Goal: Task Accomplishment & Management: Complete application form

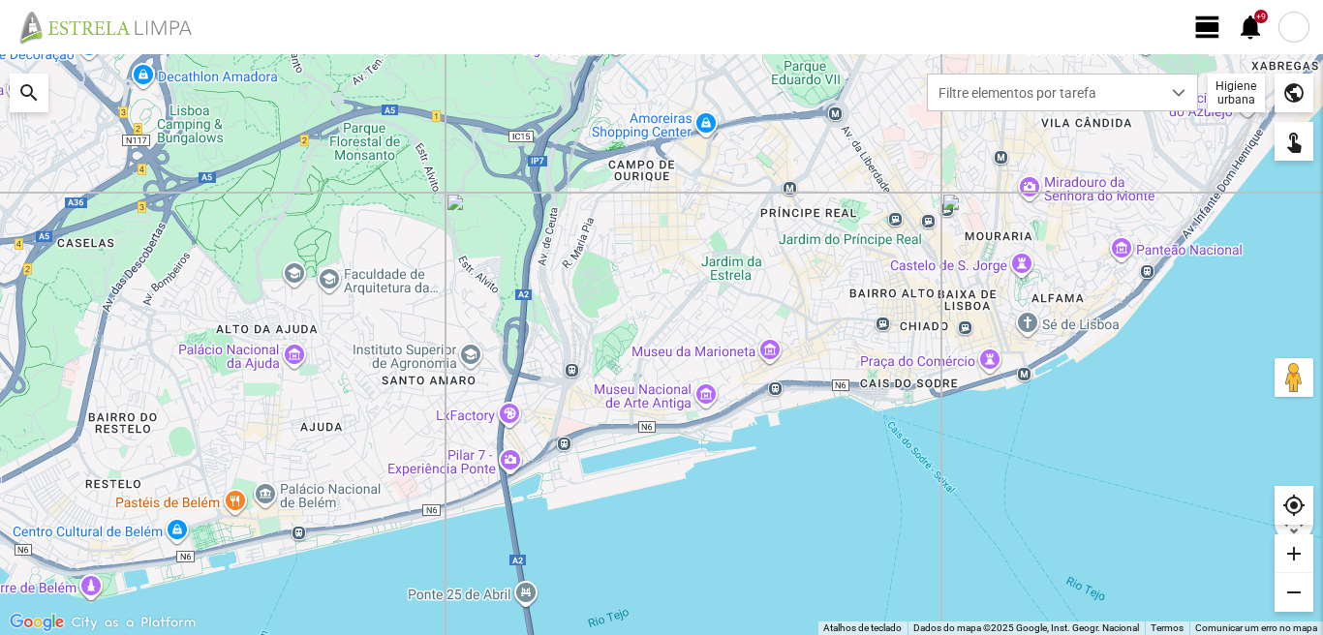
click at [1207, 33] on span "view_day" at bounding box center [1207, 27] width 29 height 29
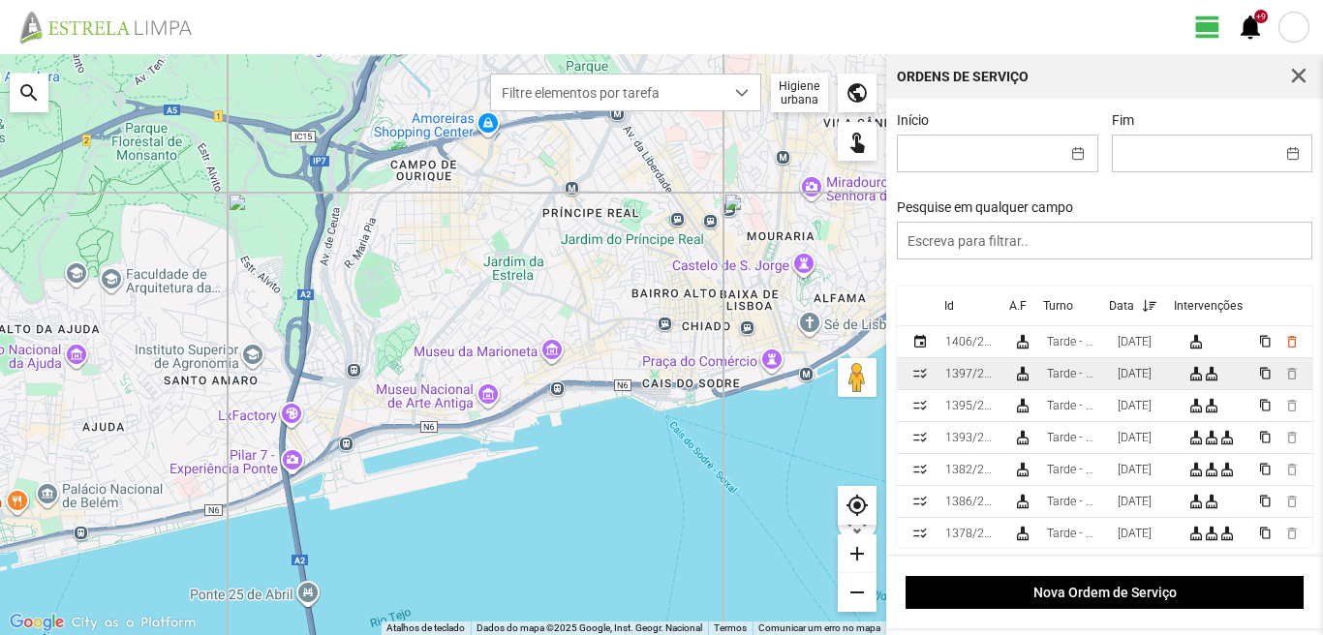
click at [1152, 381] on div "[DATE]" at bounding box center [1135, 374] width 34 height 14
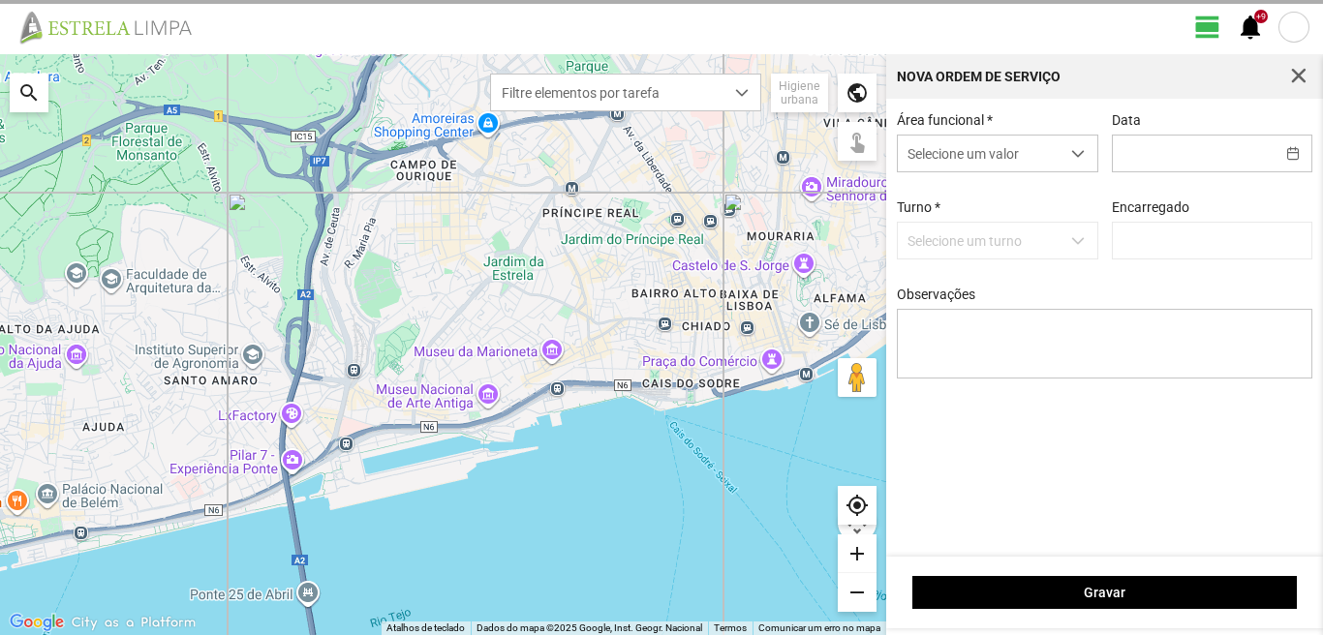
type input "[DATE]"
type textarea "28-09"
type input "[PERSON_NAME]"
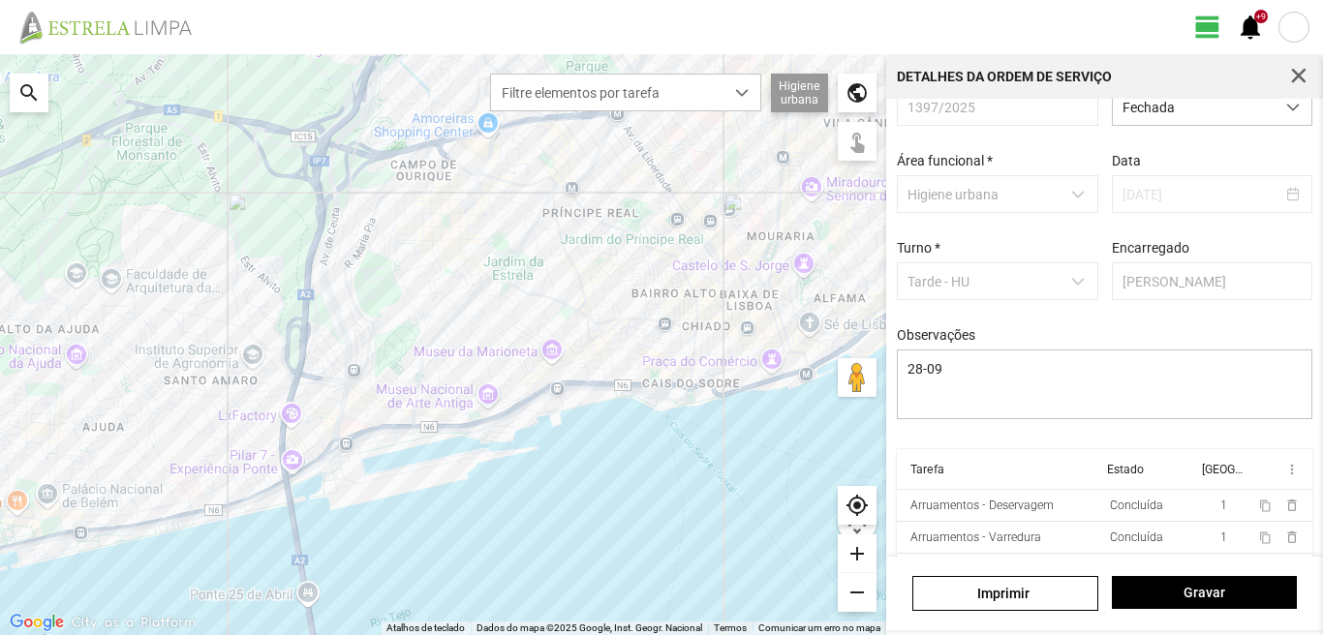
scroll to position [82, 0]
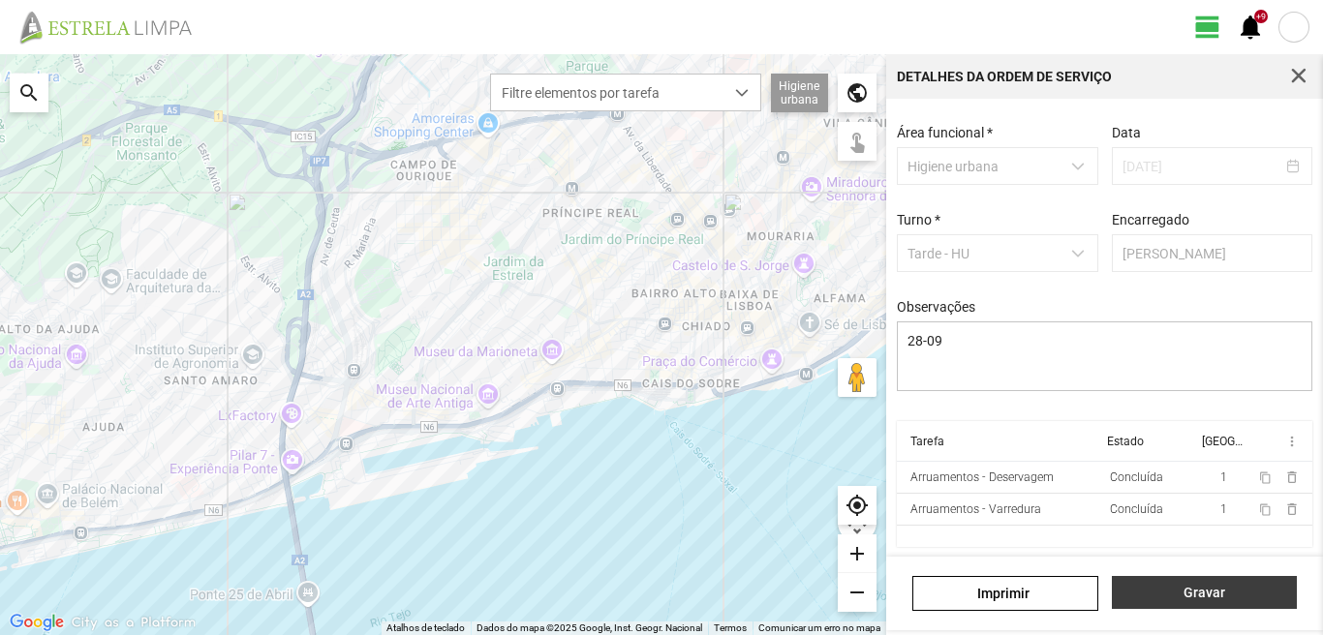
click at [1203, 603] on button "Gravar" at bounding box center [1204, 592] width 185 height 33
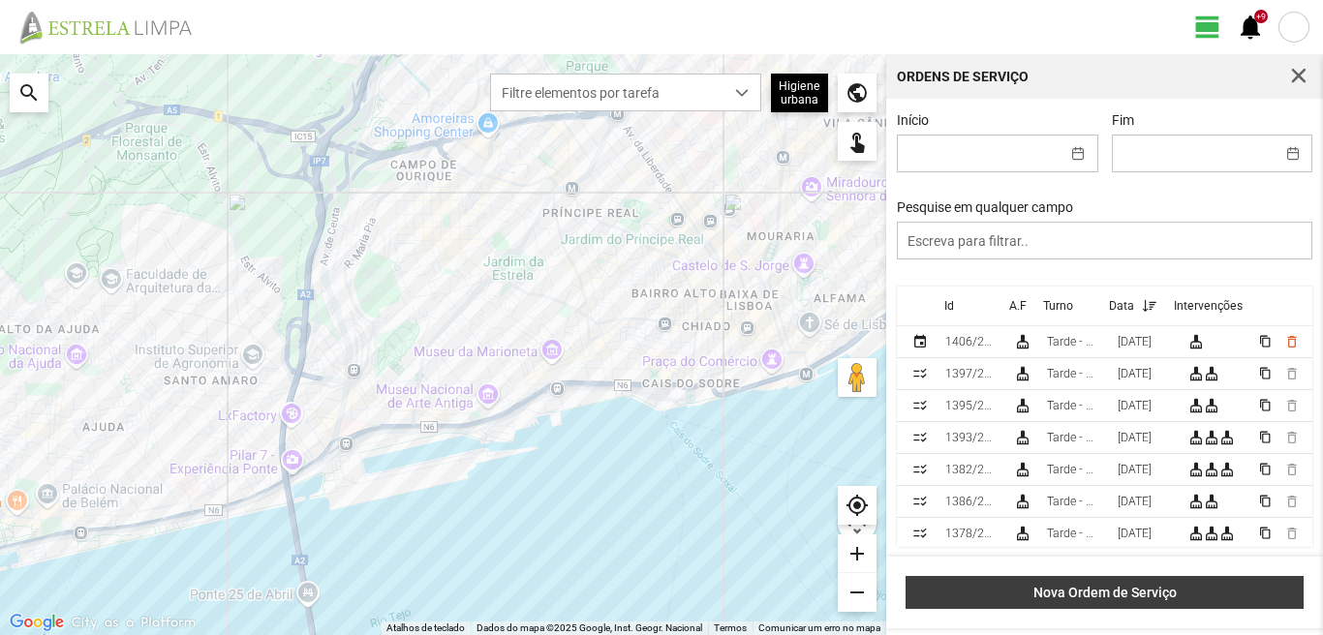
click at [1158, 597] on span "Nova Ordem de Serviço" at bounding box center [1105, 592] width 378 height 15
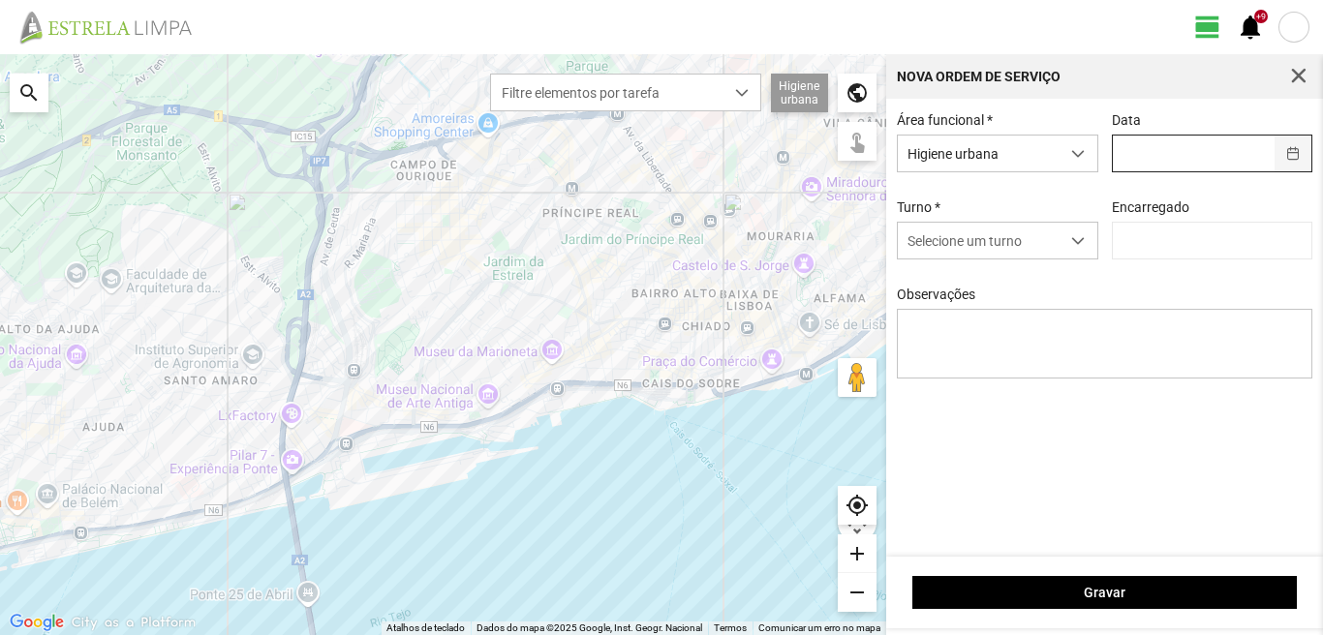
click at [1292, 157] on button "button" at bounding box center [1294, 154] width 38 height 36
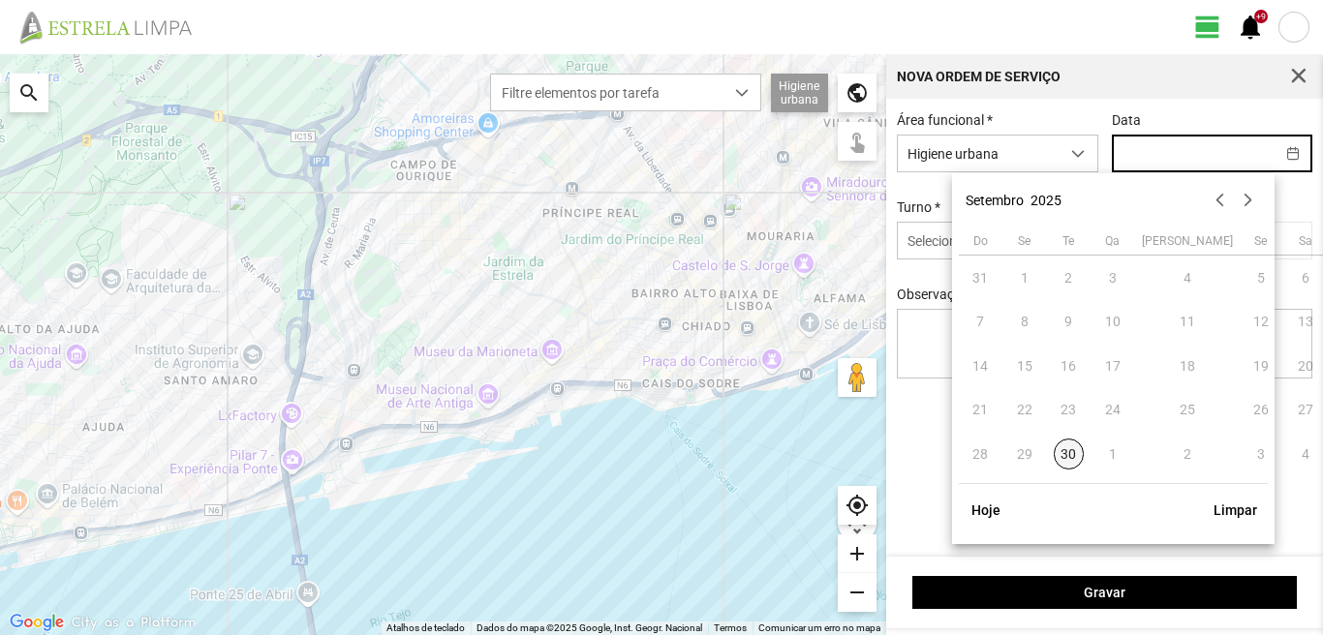
click at [1069, 450] on span "30" at bounding box center [1069, 454] width 31 height 31
type input "[DATE]"
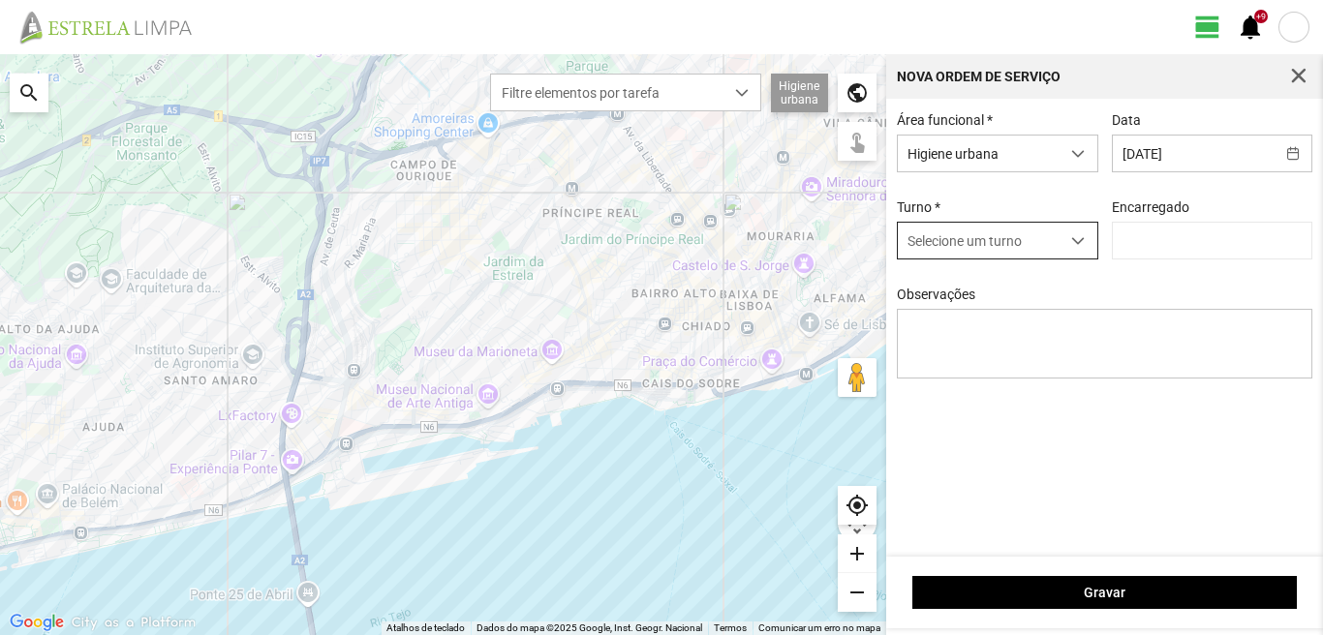
click at [1085, 242] on span "dropdown trigger" at bounding box center [1078, 241] width 14 height 14
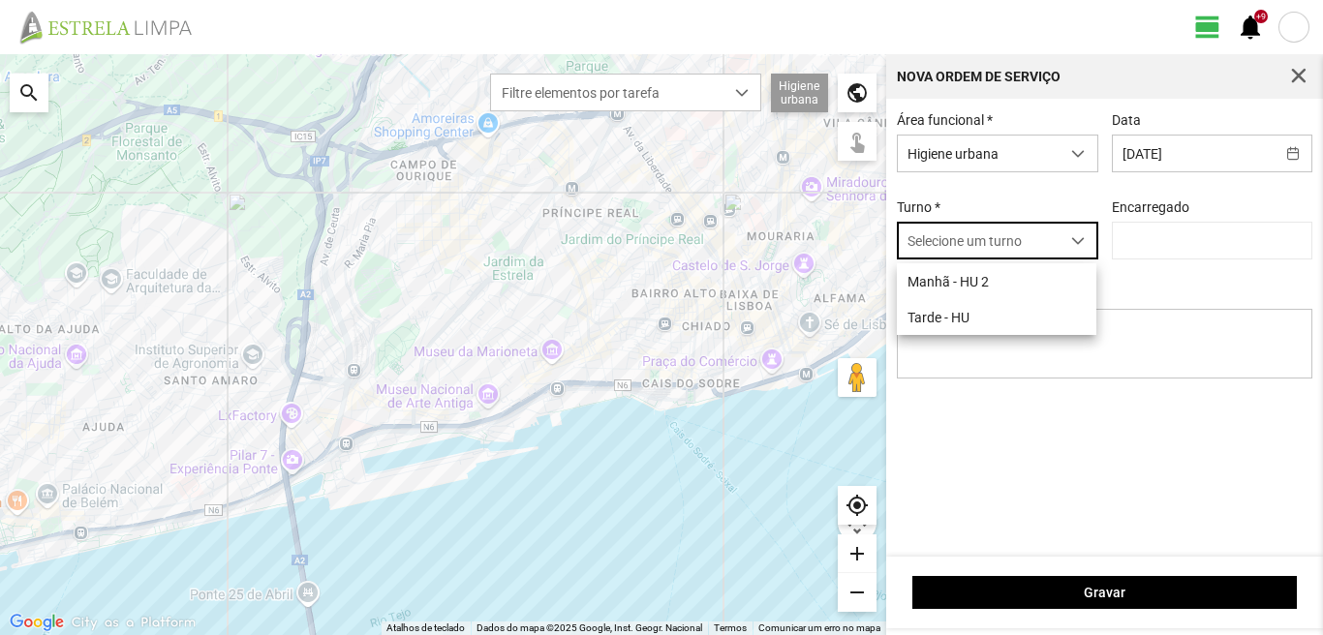
scroll to position [11, 86]
click at [972, 320] on li "Tarde - HU" at bounding box center [997, 317] width 200 height 36
type input "[PERSON_NAME]"
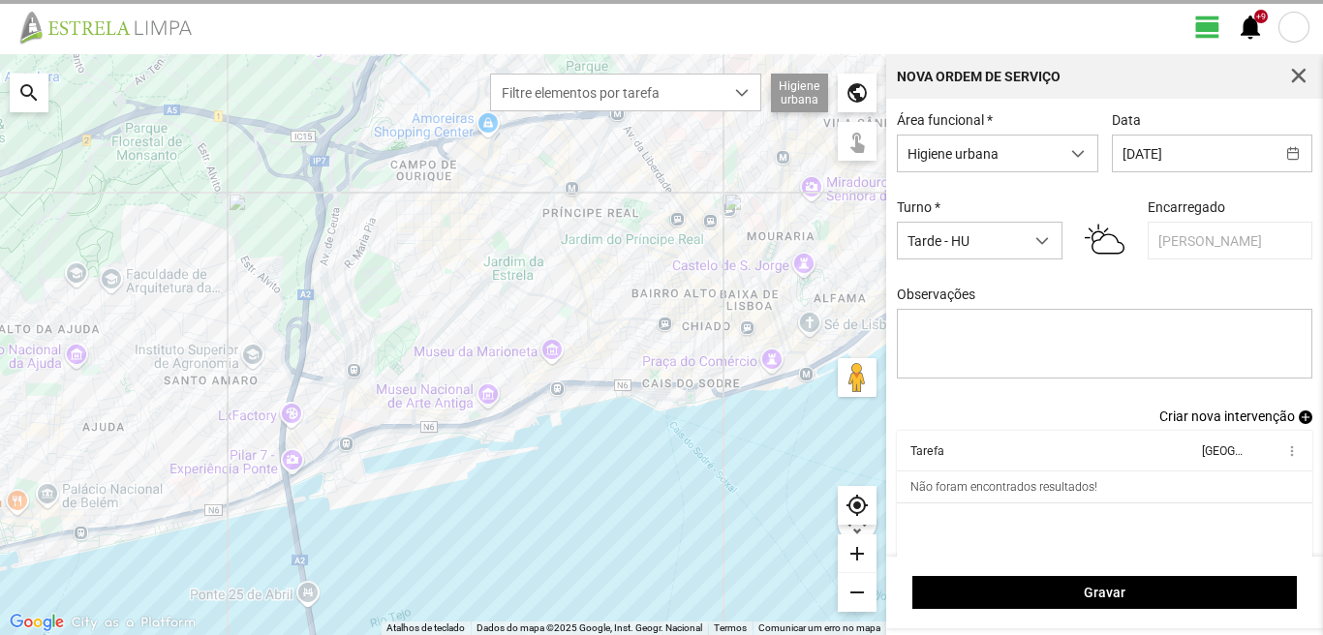
click at [1225, 419] on span "Criar nova intervenção" at bounding box center [1228, 416] width 136 height 15
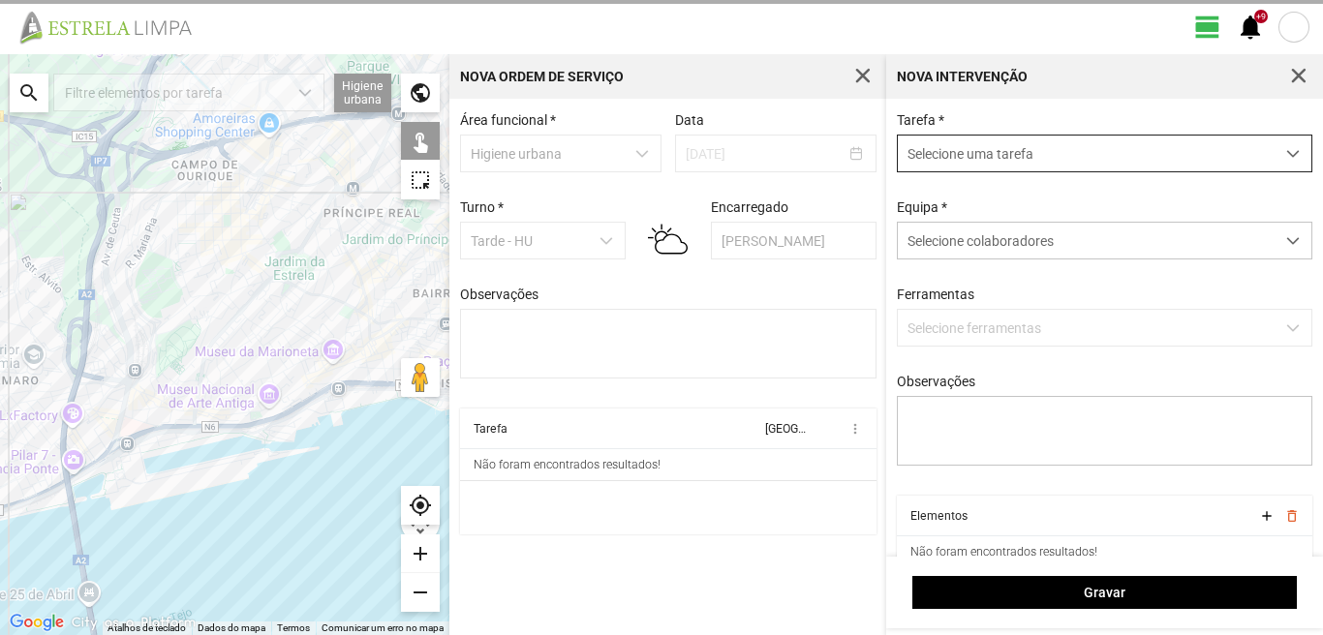
click at [1286, 152] on span "dropdown trigger" at bounding box center [1293, 154] width 14 height 14
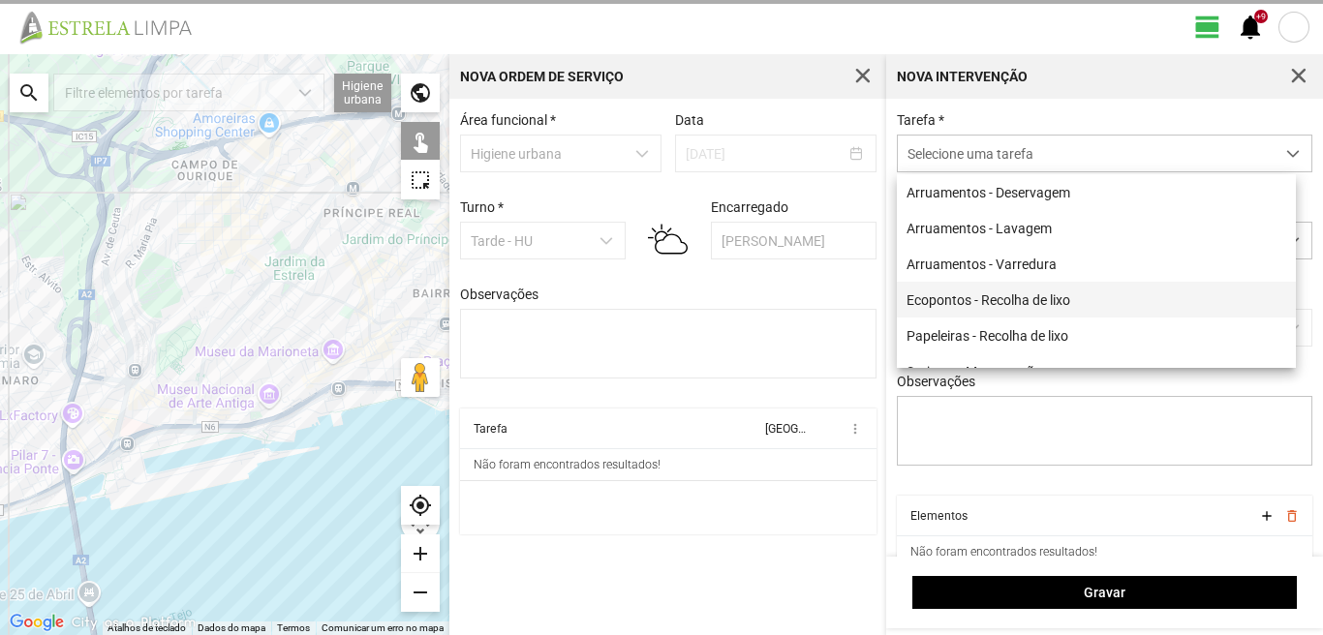
click at [1024, 309] on li "Ecopontos - Recolha de lixo" at bounding box center [1096, 300] width 399 height 36
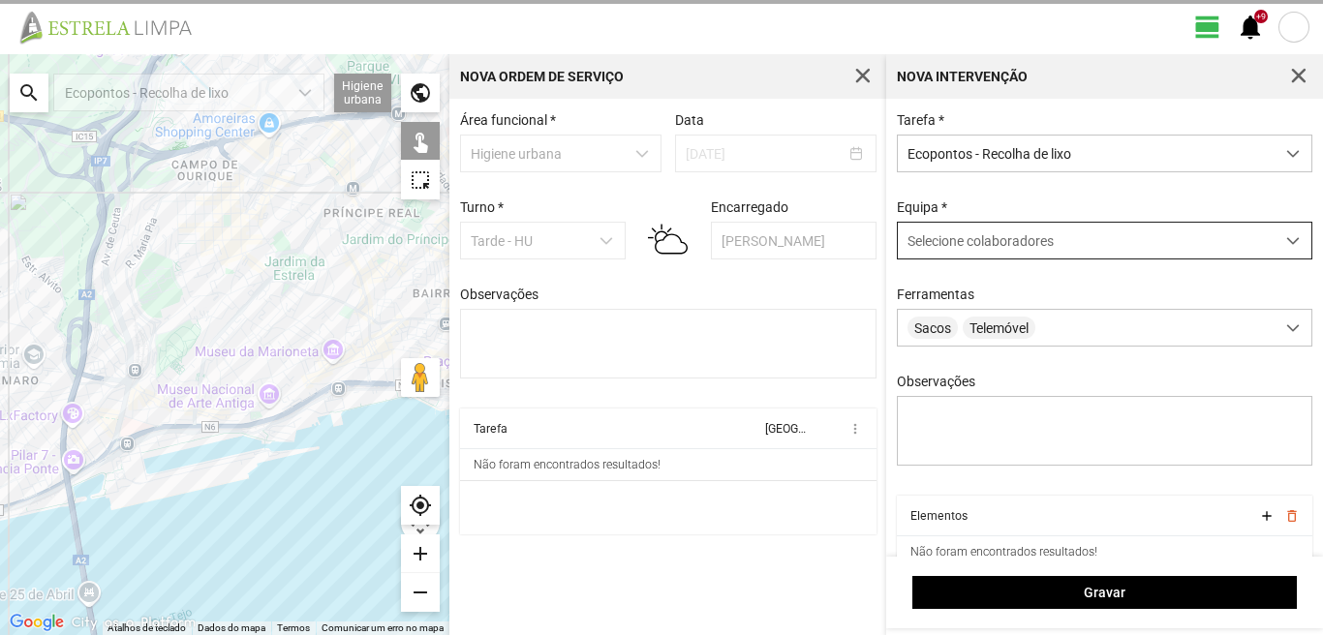
click at [1287, 237] on div at bounding box center [1294, 241] width 38 height 36
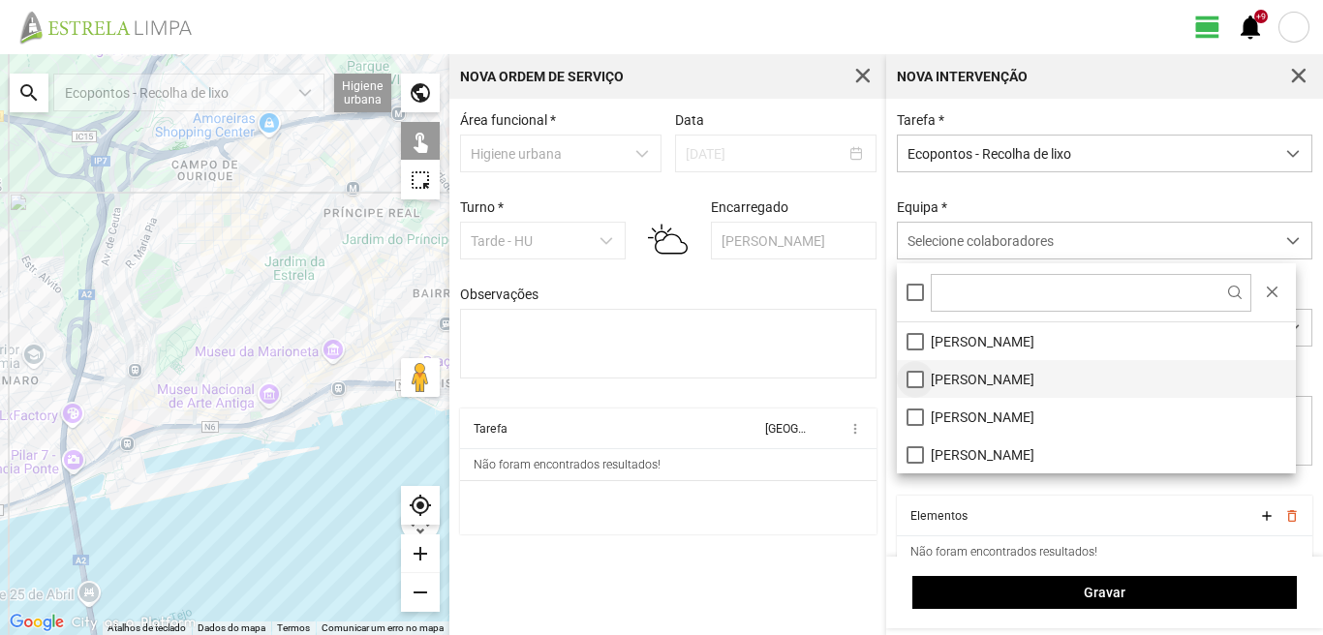
click at [919, 376] on li "[PERSON_NAME]" at bounding box center [1096, 379] width 399 height 38
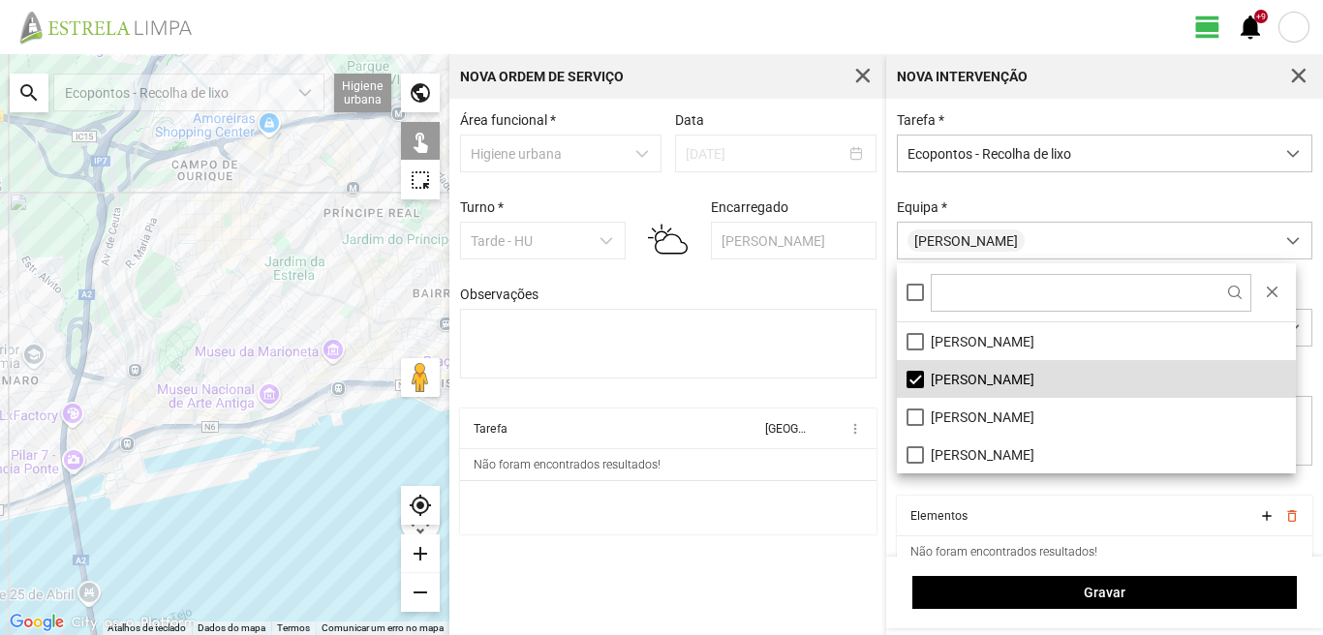
click at [812, 521] on cdk-virtual-scroll-viewport "Tarefa Equipa more_vert Não foram encontrados resultados!" at bounding box center [668, 472] width 417 height 126
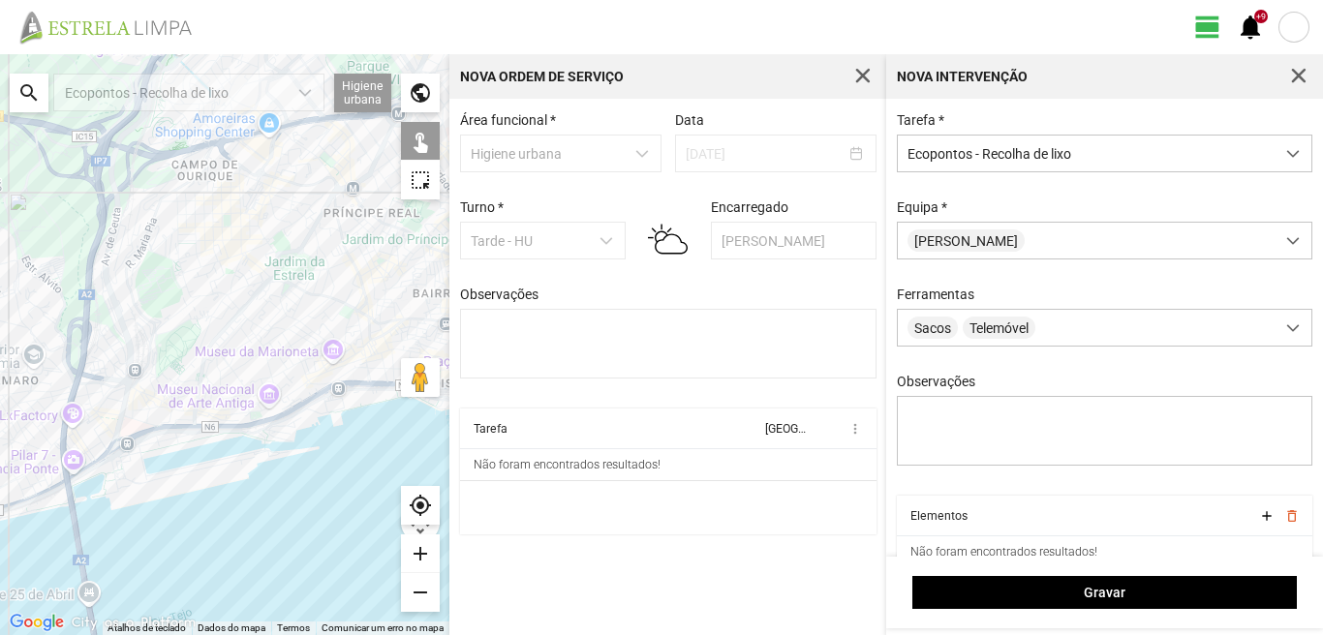
click at [425, 548] on div "add" at bounding box center [420, 554] width 39 height 39
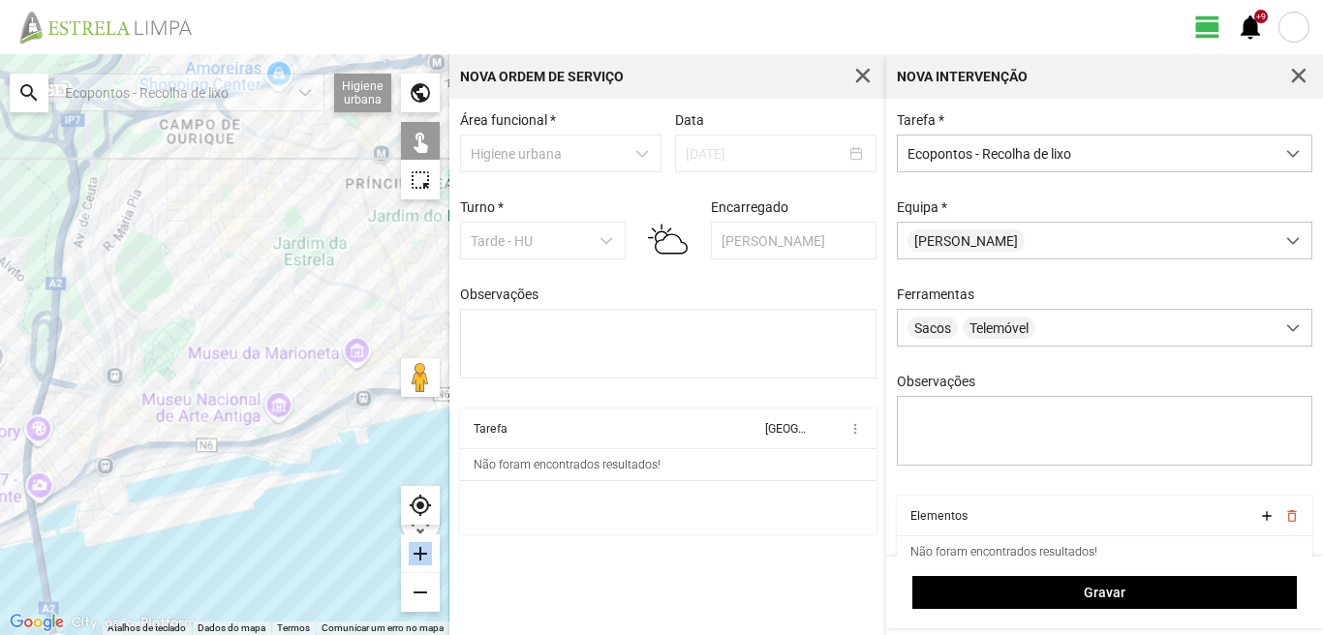
click at [425, 548] on div "add" at bounding box center [420, 554] width 39 height 39
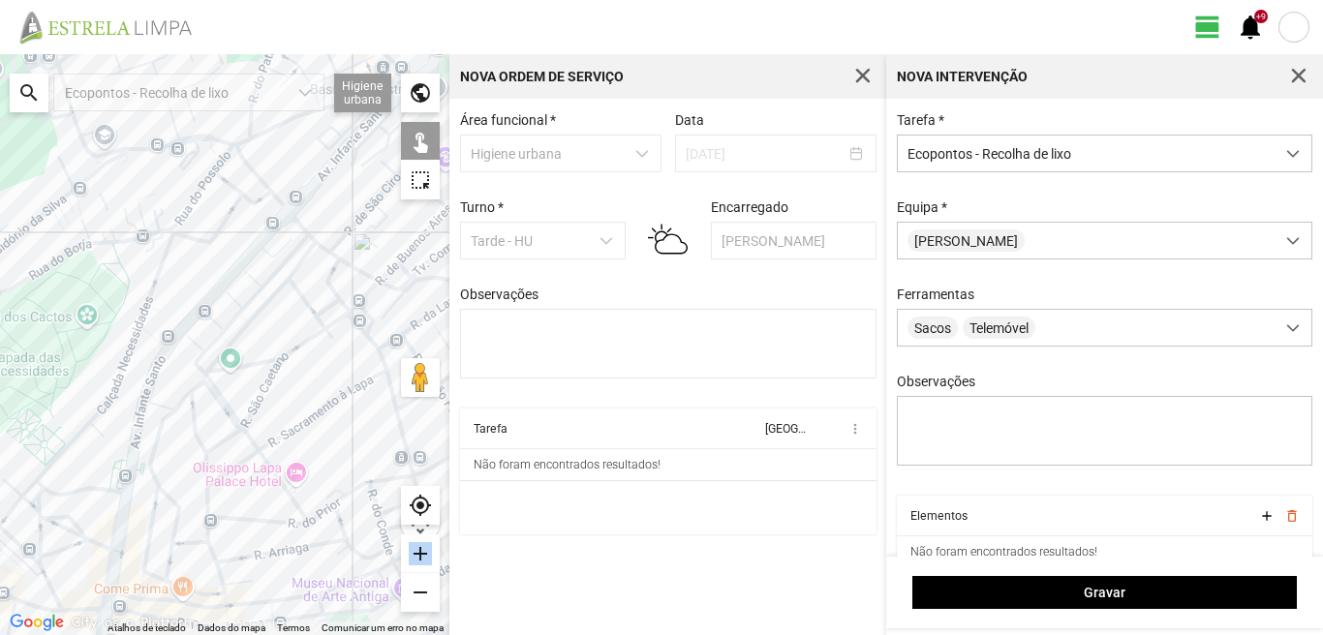
click at [130, 479] on div at bounding box center [224, 344] width 449 height 581
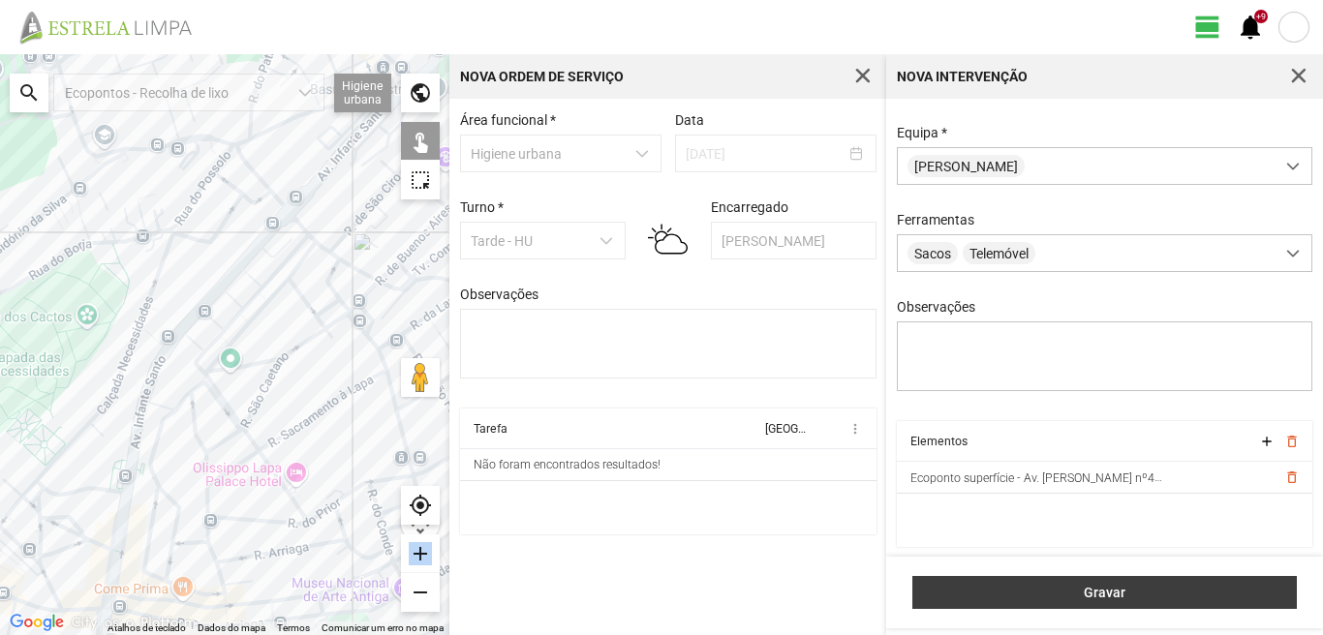
click at [1110, 596] on span "Gravar" at bounding box center [1105, 592] width 364 height 15
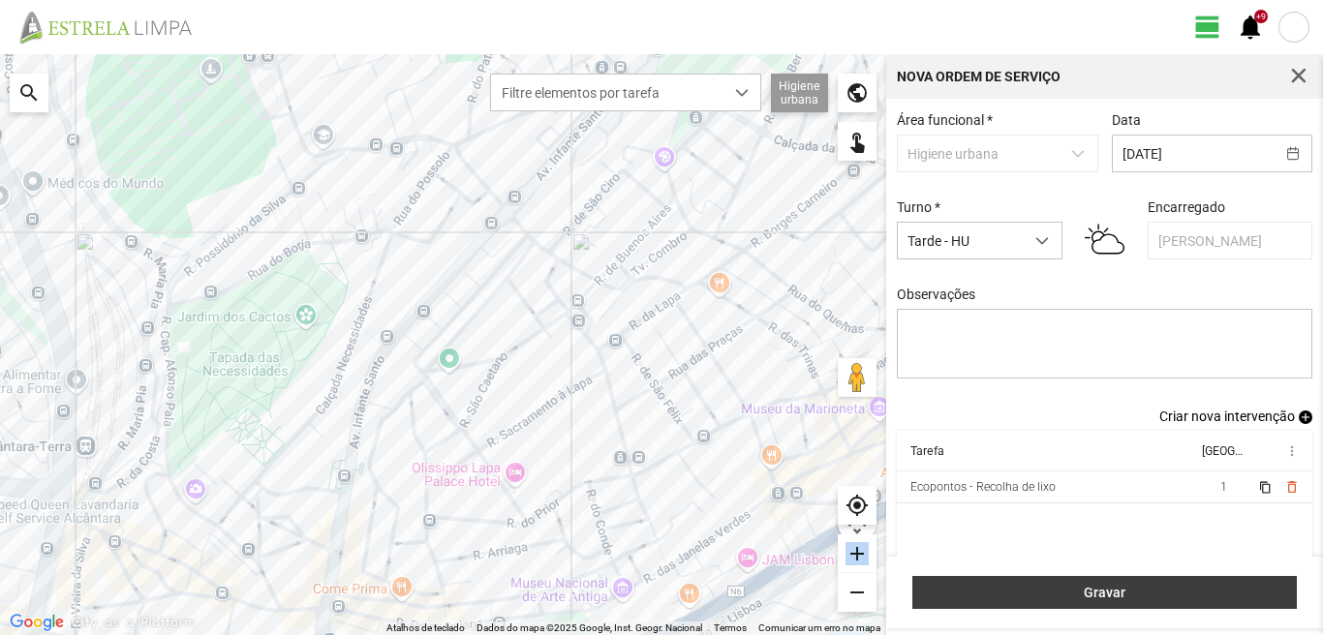
click at [1111, 588] on span "Gravar" at bounding box center [1105, 592] width 364 height 15
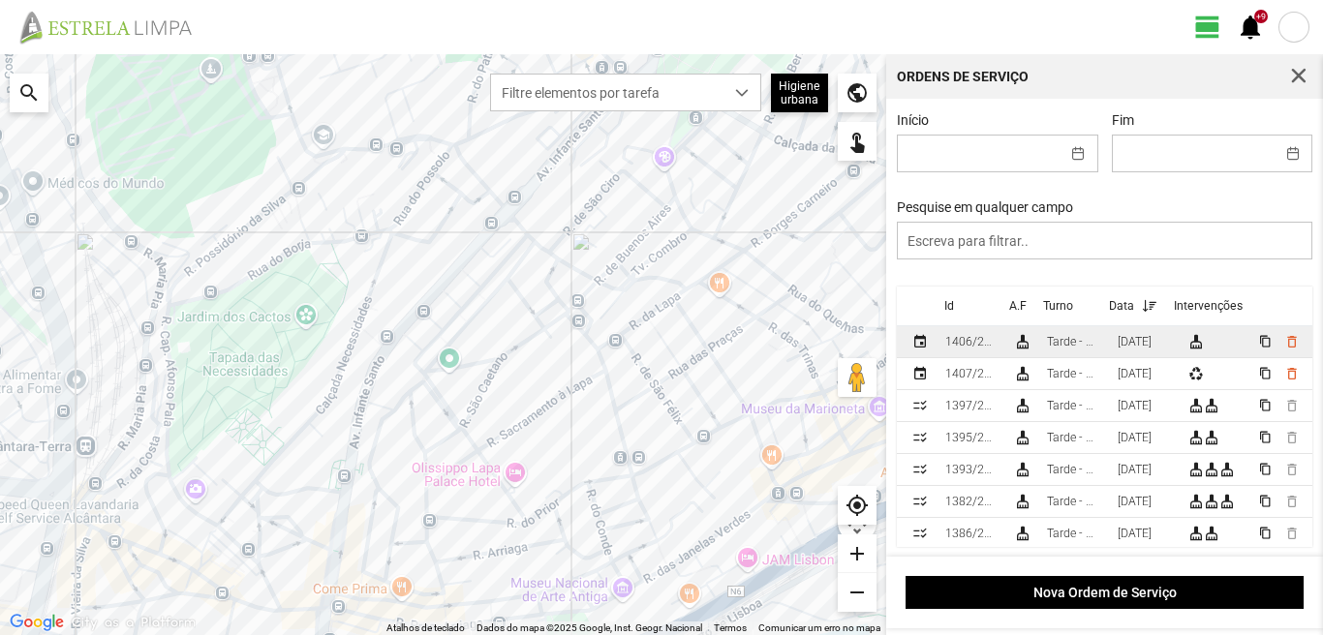
click at [1150, 342] on div "[DATE]" at bounding box center [1135, 342] width 34 height 14
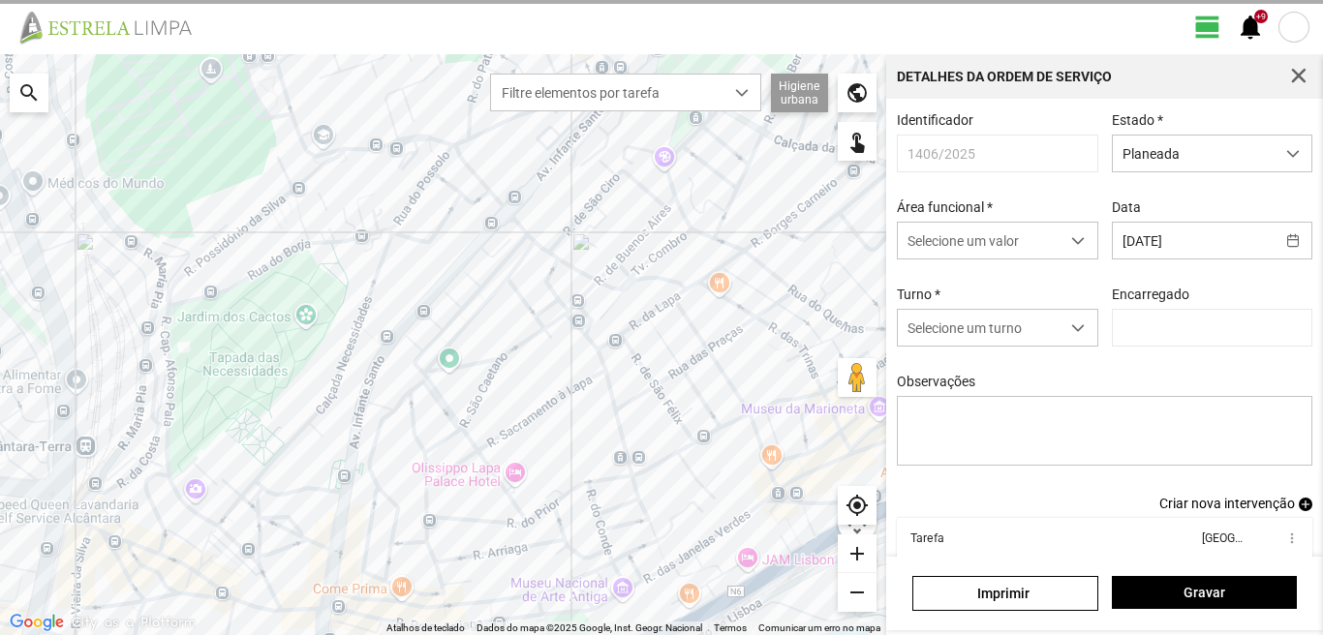
type input "[PERSON_NAME]"
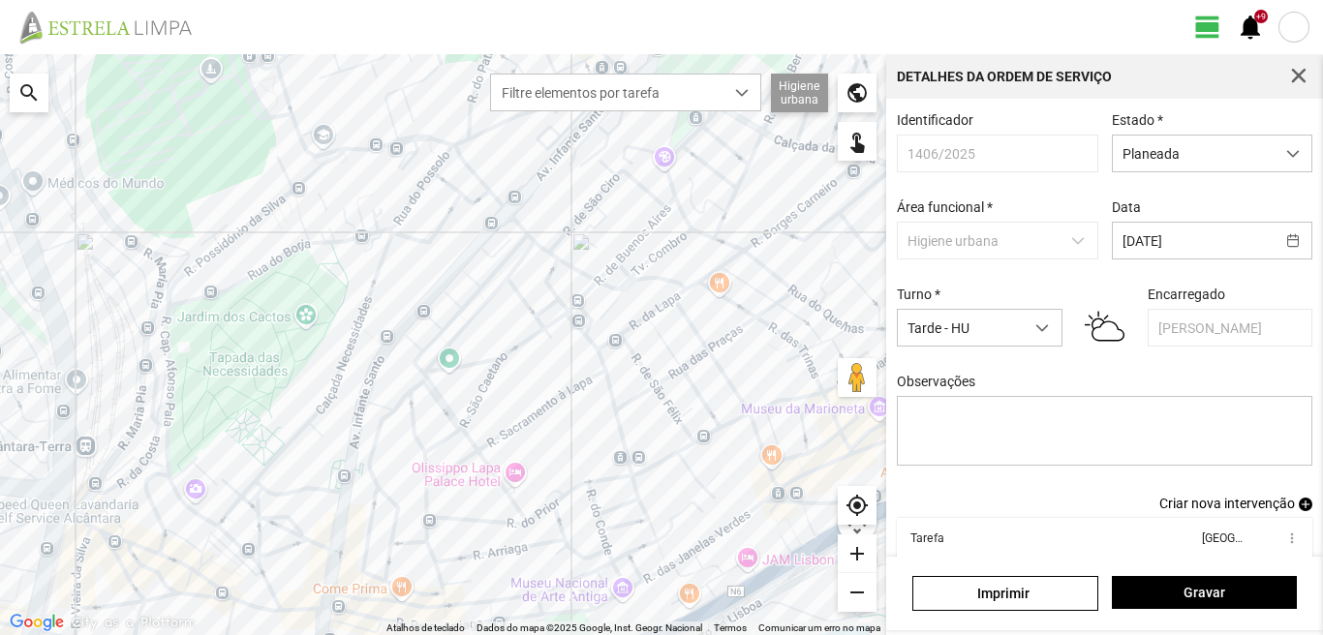
scroll to position [106, 0]
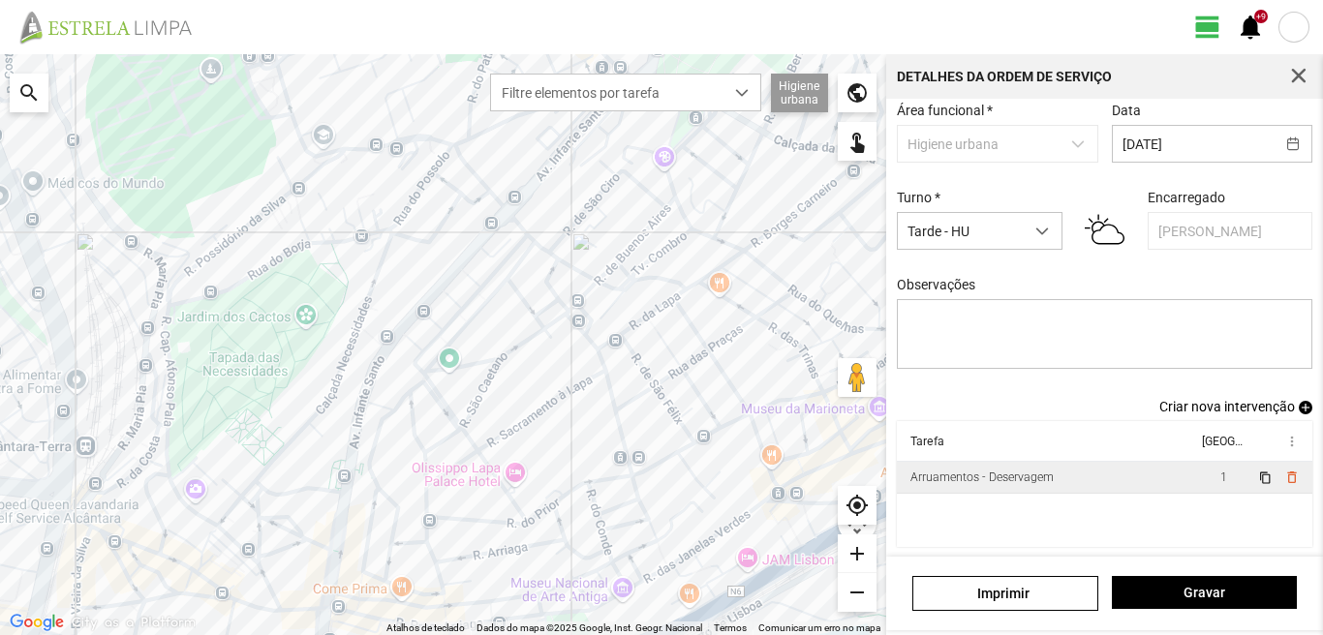
click at [1221, 479] on span "1" at bounding box center [1224, 478] width 7 height 14
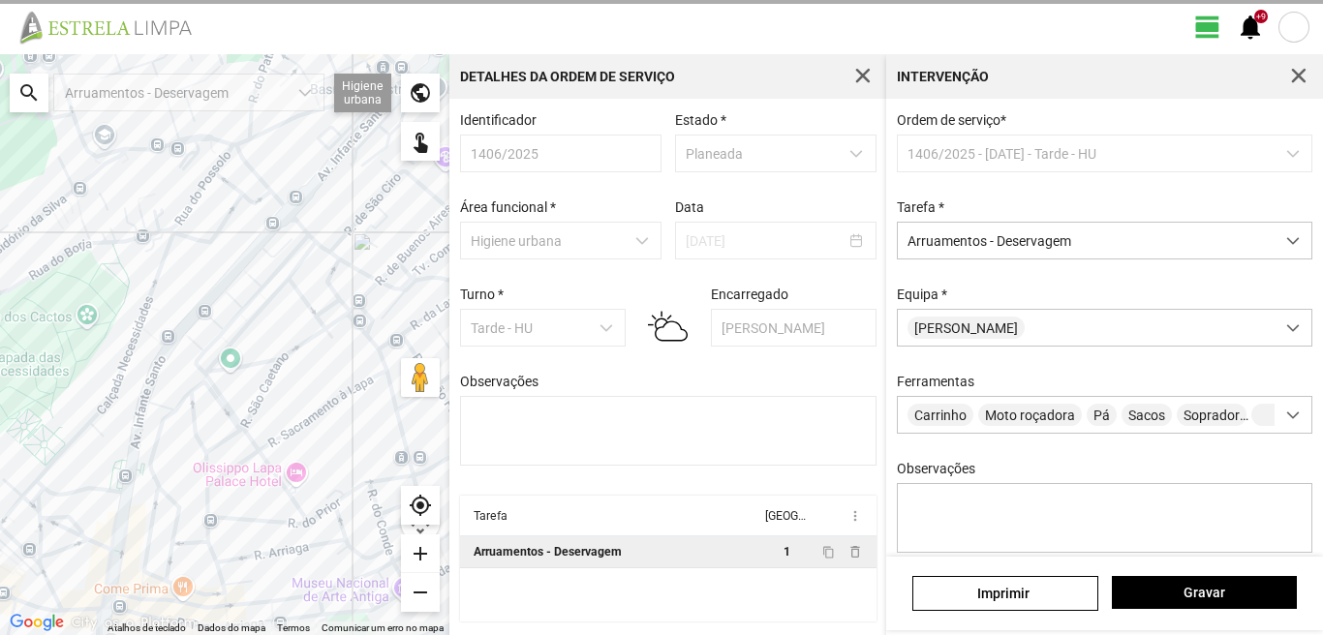
scroll to position [171, 0]
